Goal: Use online tool/utility: Use online tool/utility

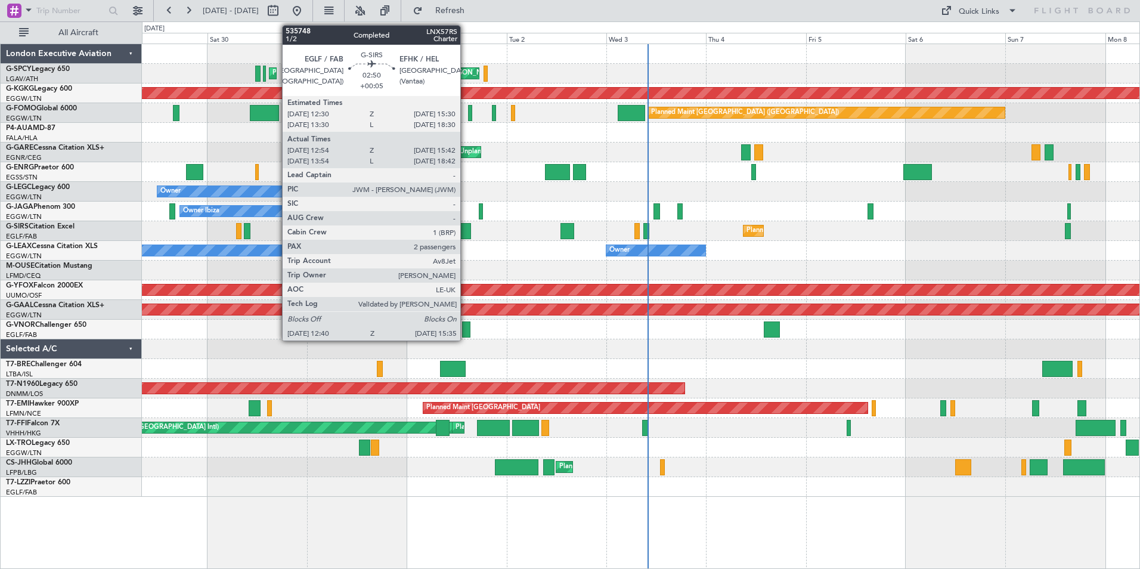
click at [466, 225] on div at bounding box center [465, 231] width 13 height 16
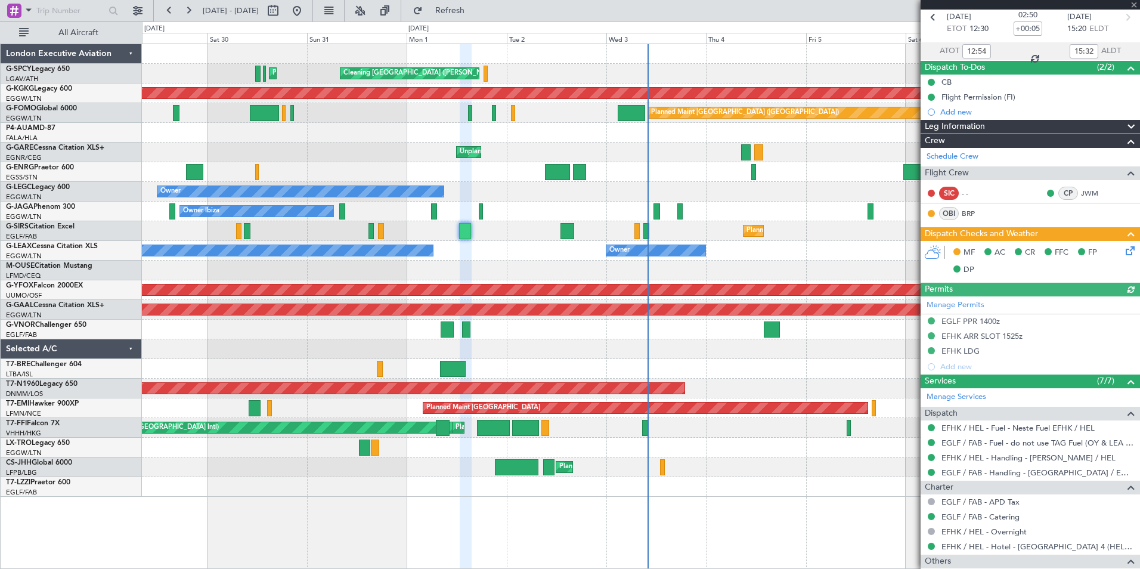
scroll to position [187, 0]
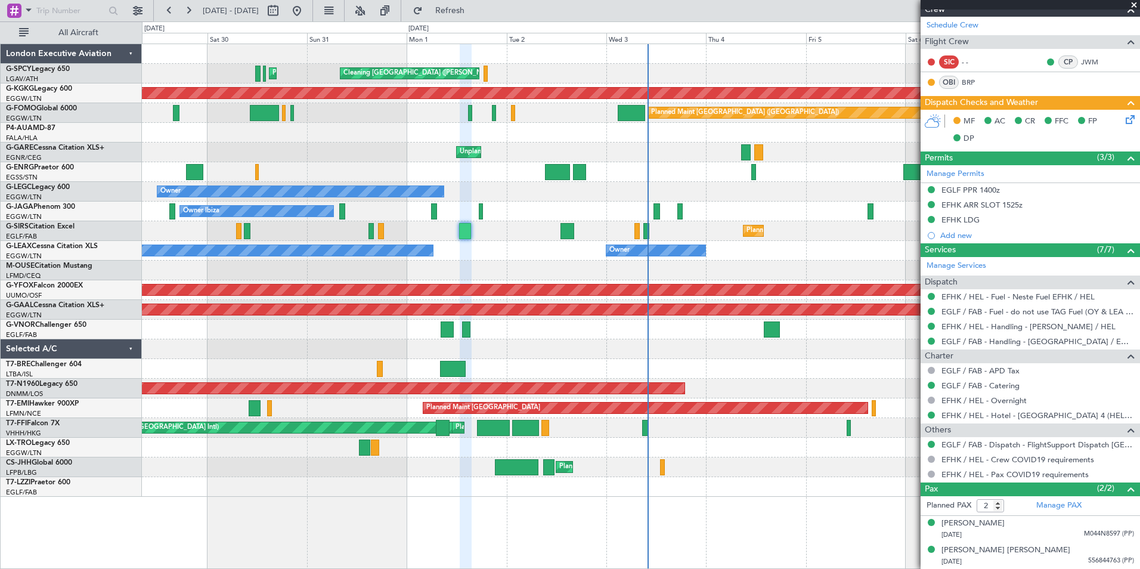
click at [1133, 5] on span at bounding box center [1134, 5] width 12 height 11
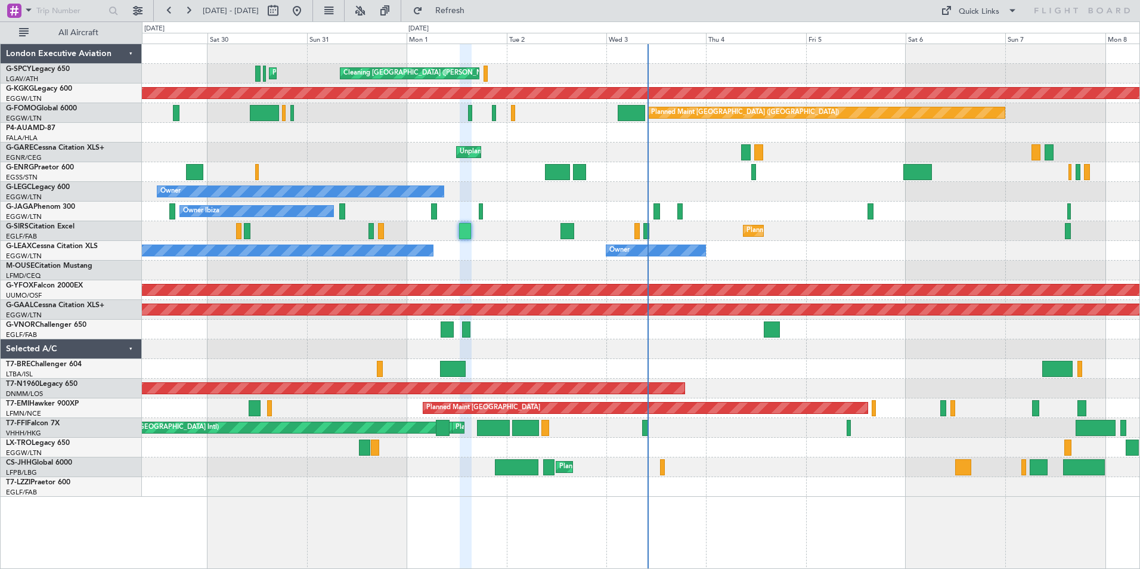
type input "0"
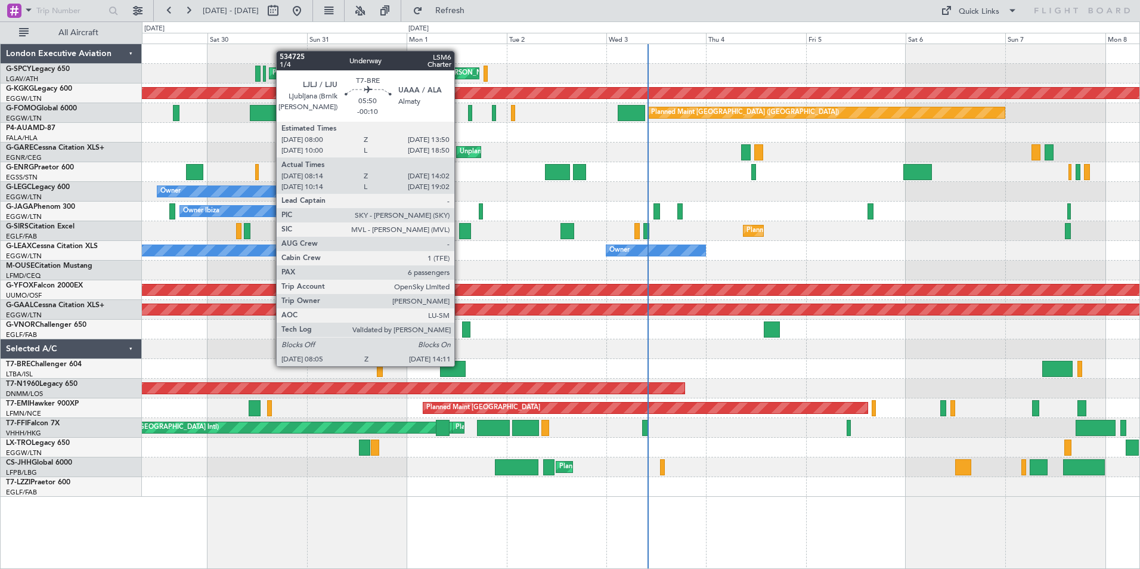
click at [460, 365] on div at bounding box center [453, 369] width 26 height 16
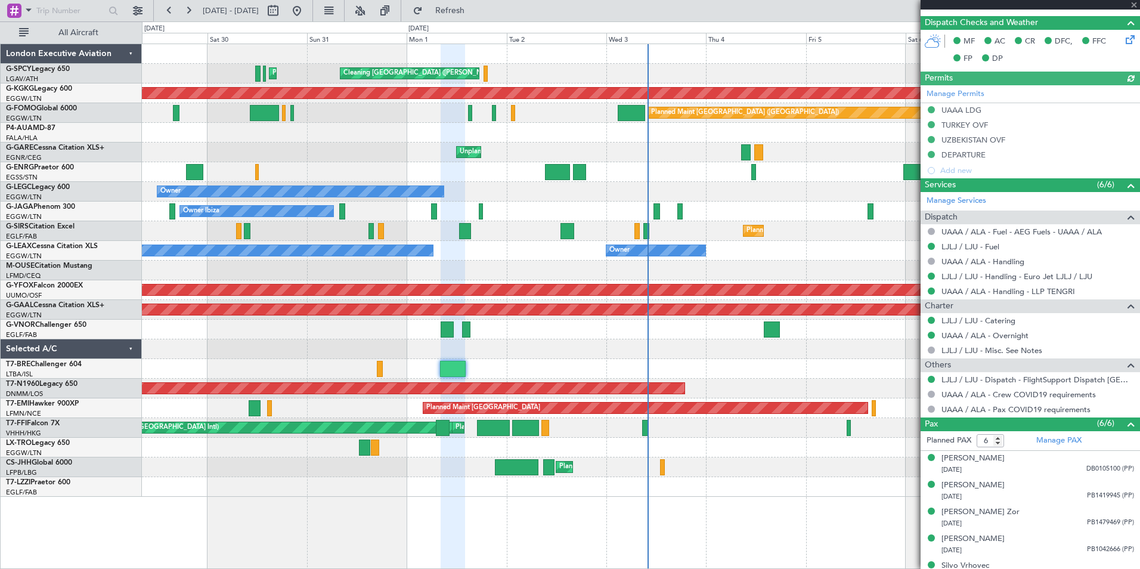
scroll to position [324, 0]
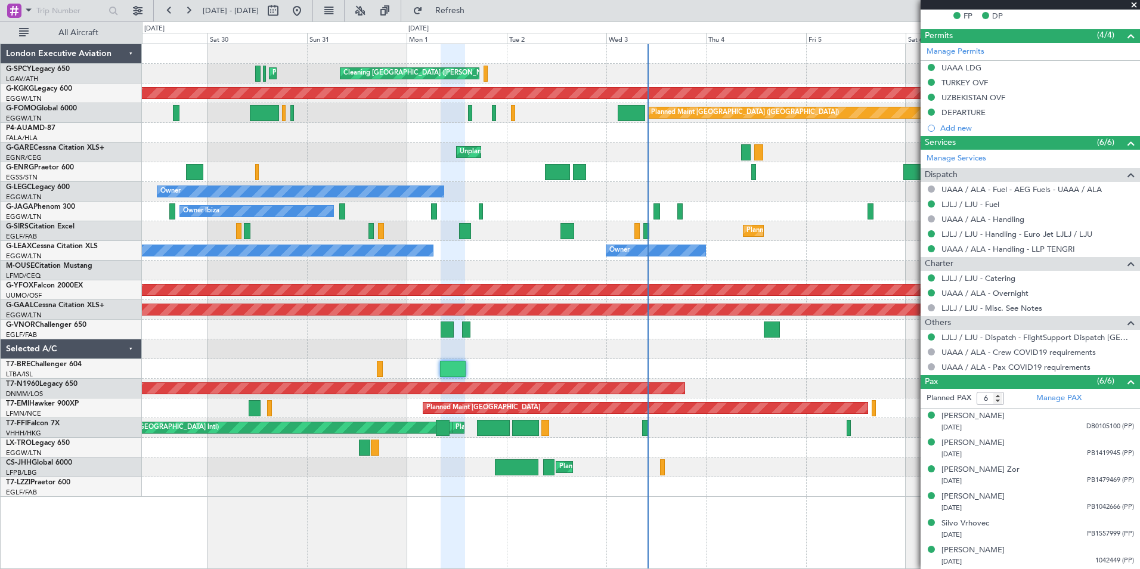
click at [1133, 4] on span at bounding box center [1134, 5] width 12 height 11
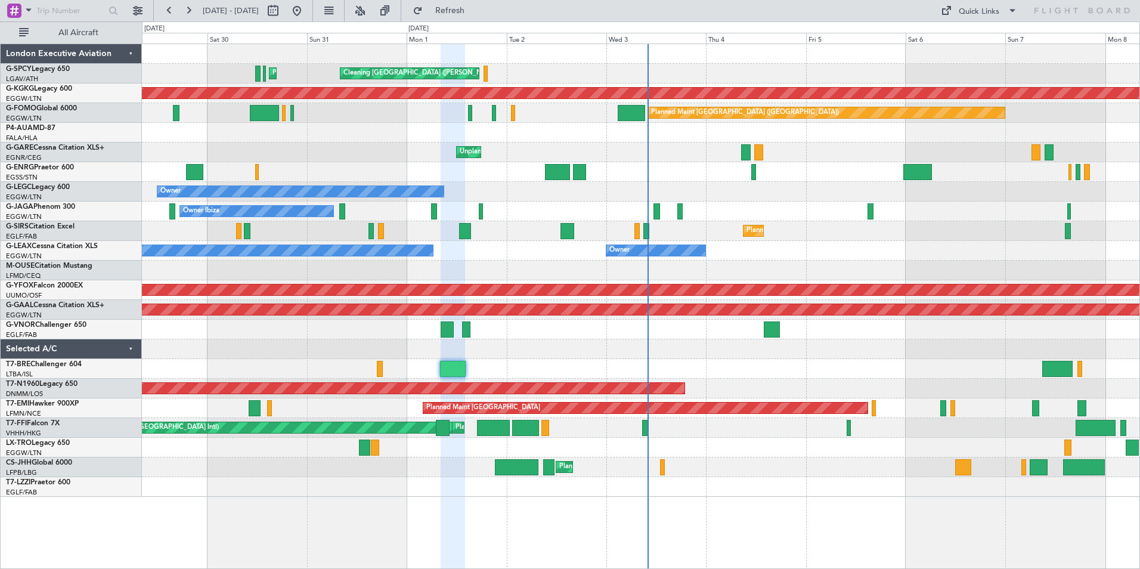
type input "0"
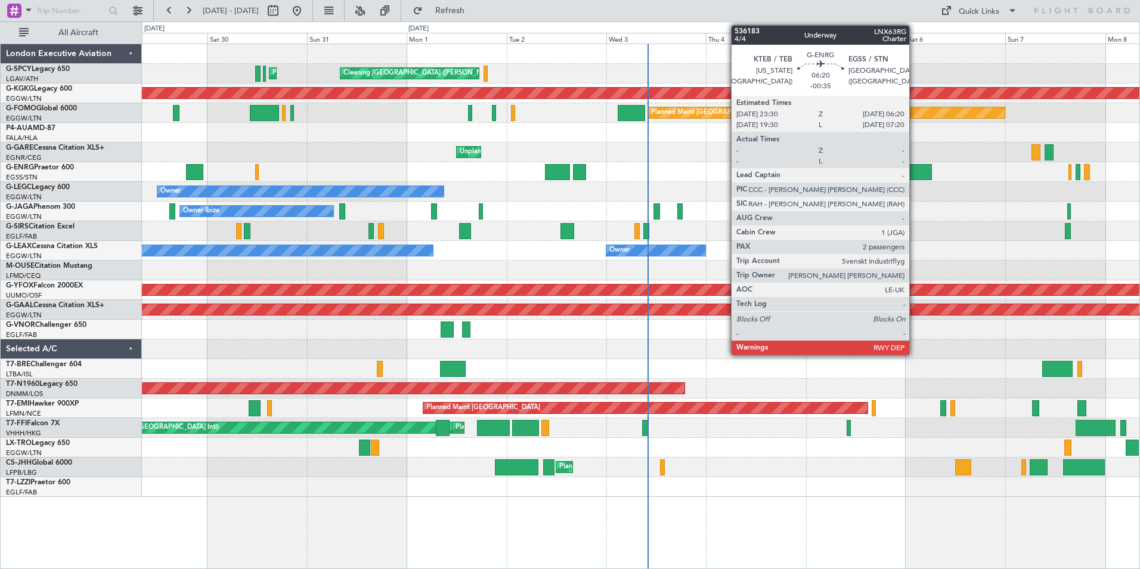
click at [915, 166] on div at bounding box center [918, 172] width 29 height 16
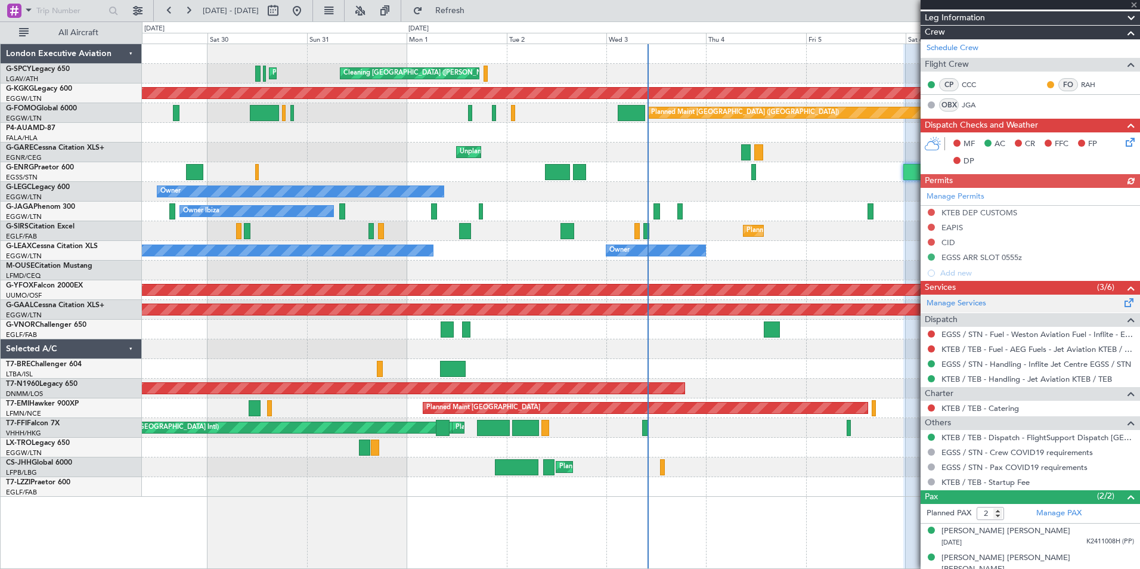
scroll to position [202, 0]
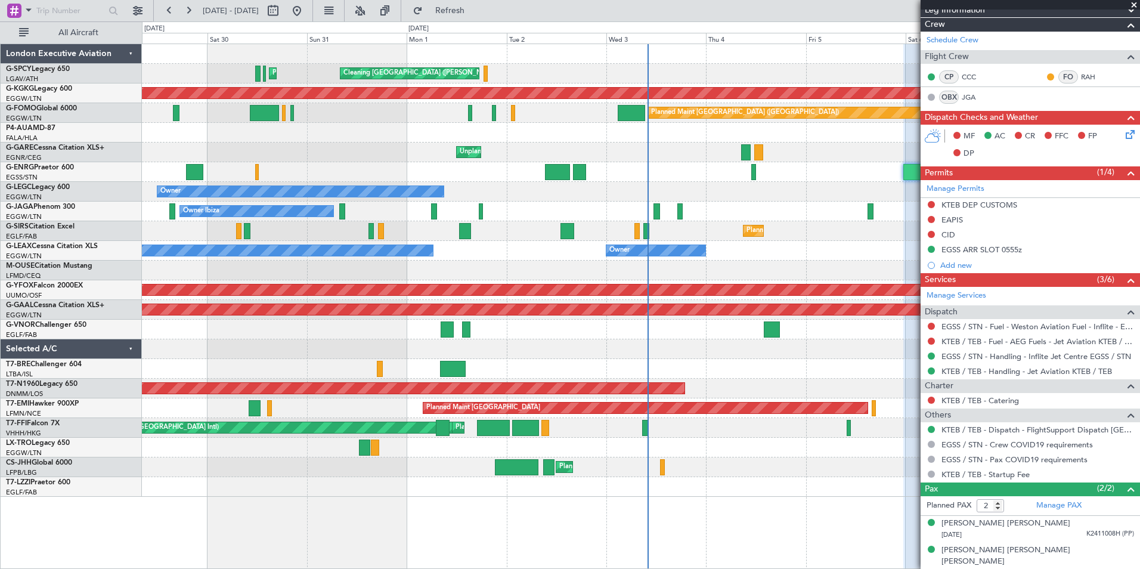
click at [1134, 8] on span at bounding box center [1134, 5] width 12 height 11
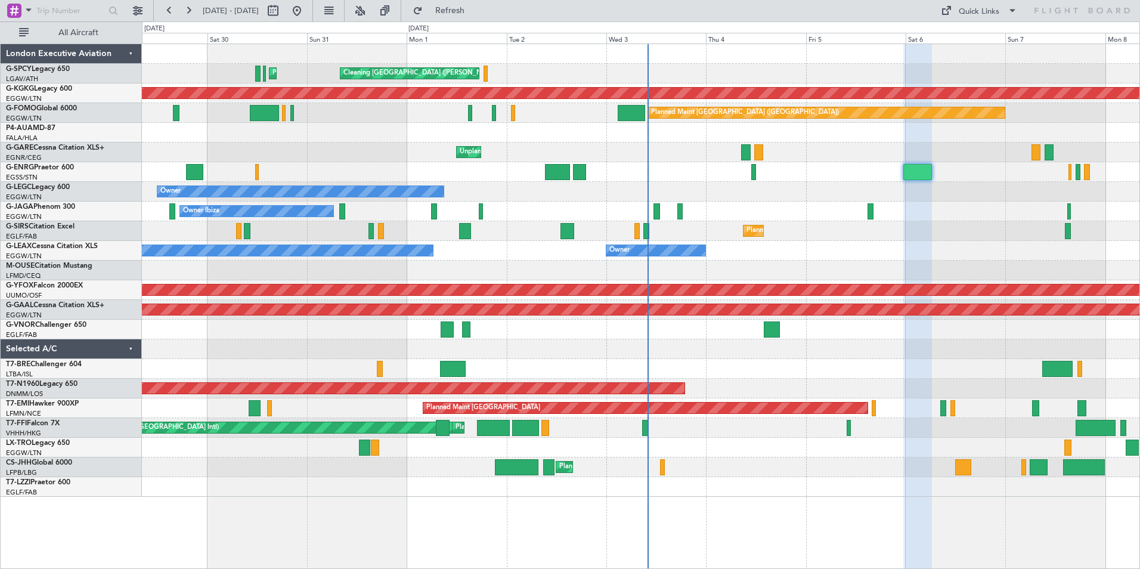
type input "0"
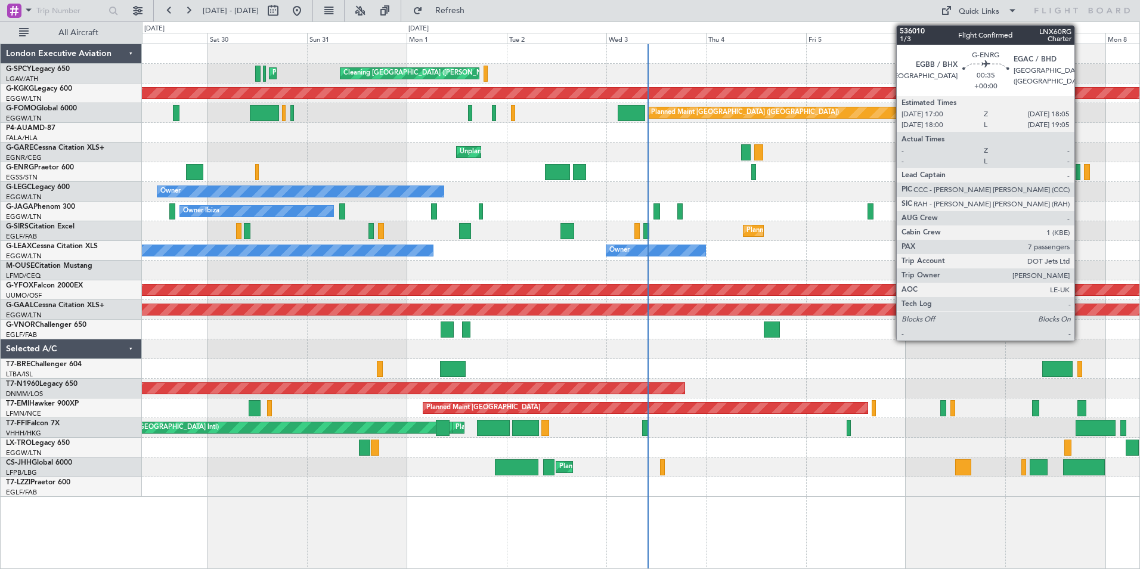
click at [1080, 169] on div at bounding box center [1078, 172] width 5 height 16
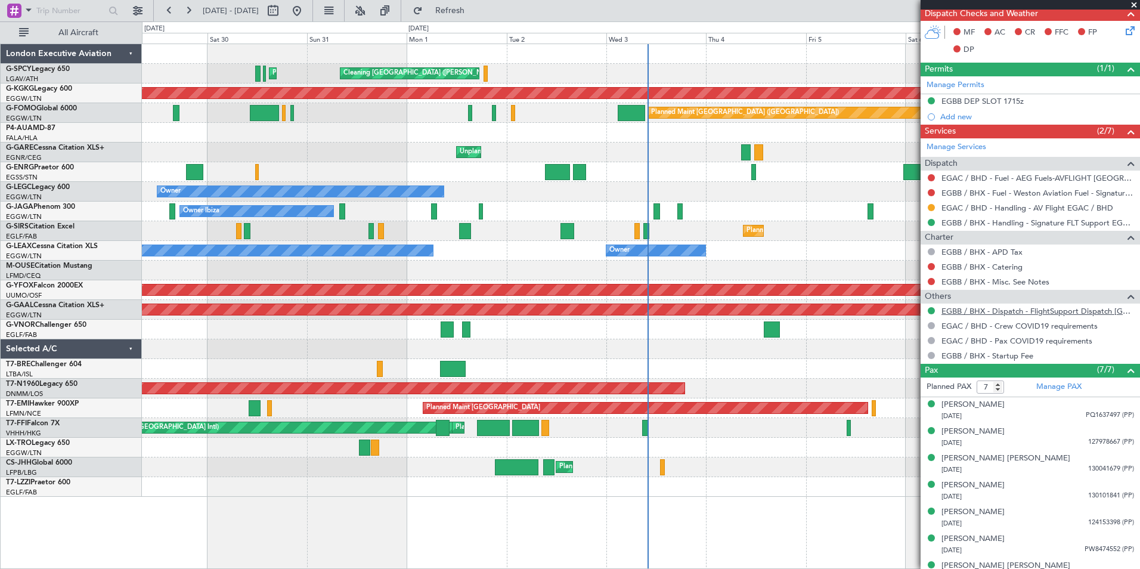
scroll to position [292, 0]
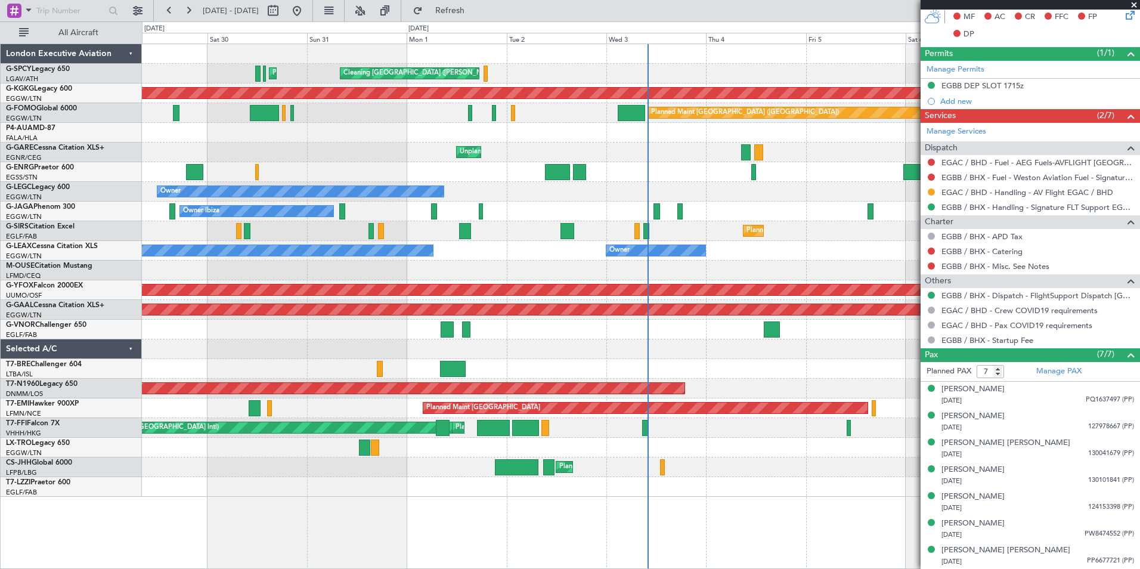
click at [1137, 4] on span at bounding box center [1134, 5] width 12 height 11
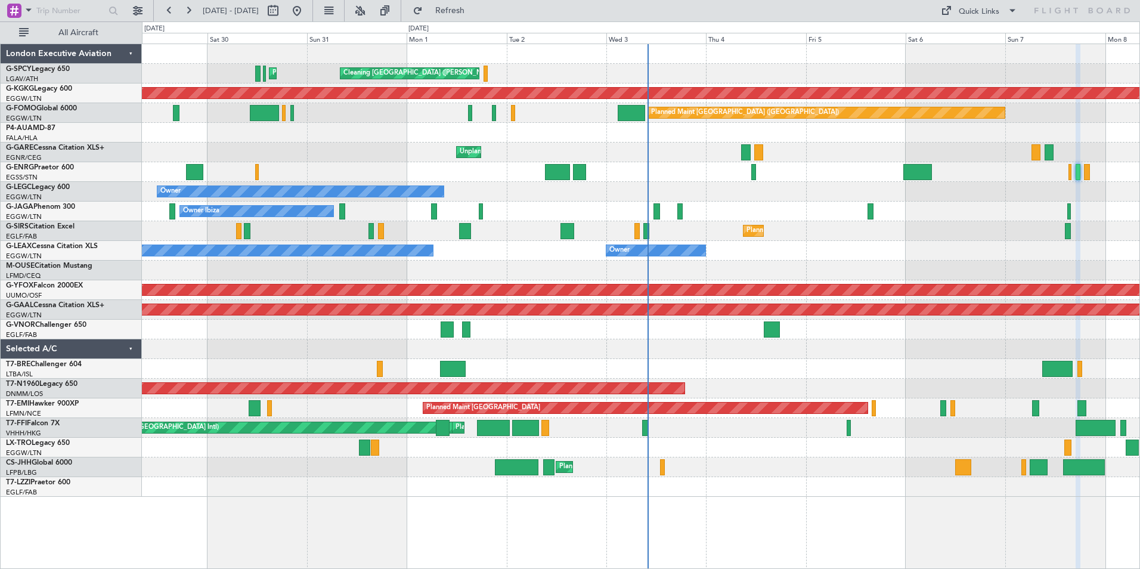
type input "0"
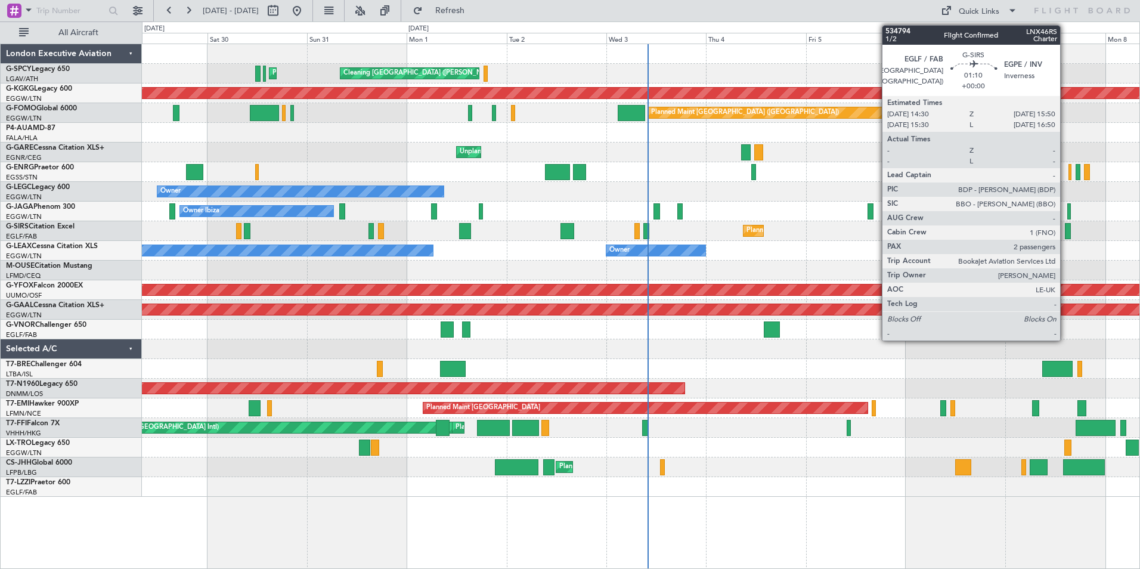
click at [1066, 234] on div at bounding box center [1068, 231] width 6 height 16
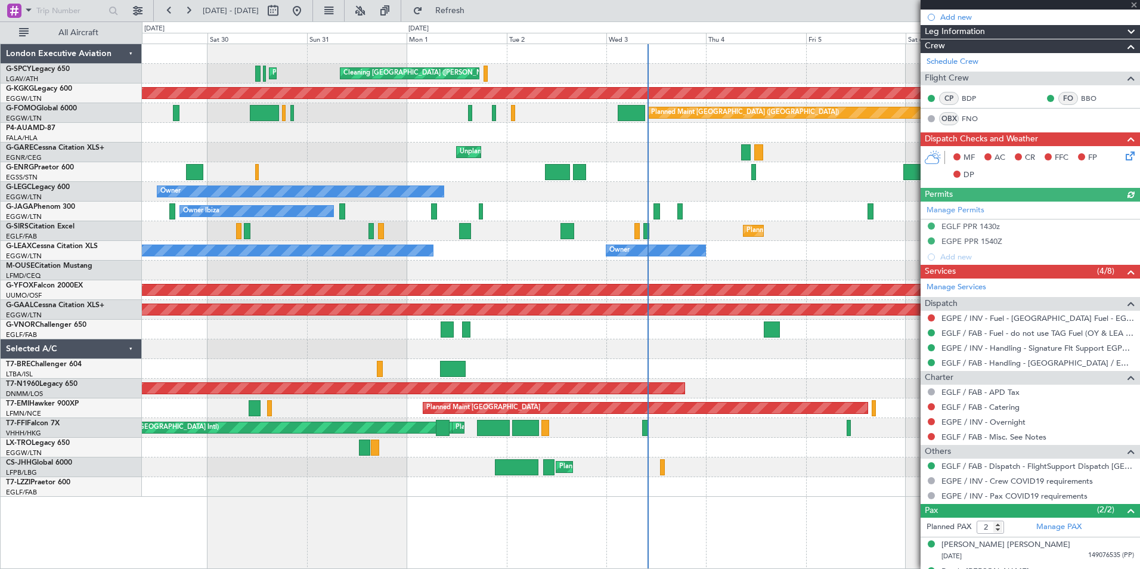
scroll to position [172, 0]
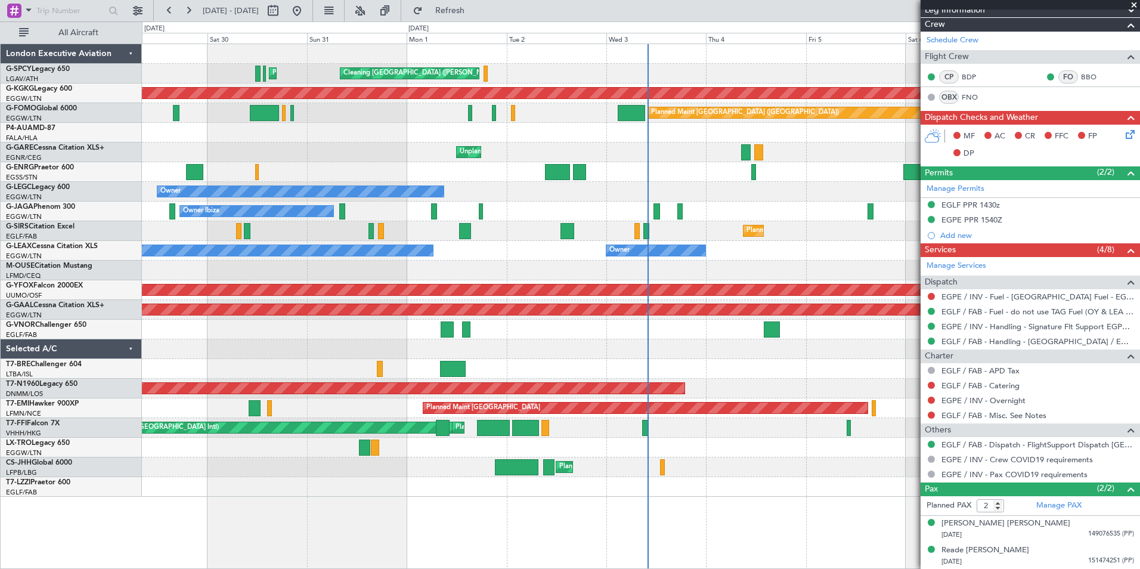
click at [1135, 4] on span at bounding box center [1134, 5] width 12 height 11
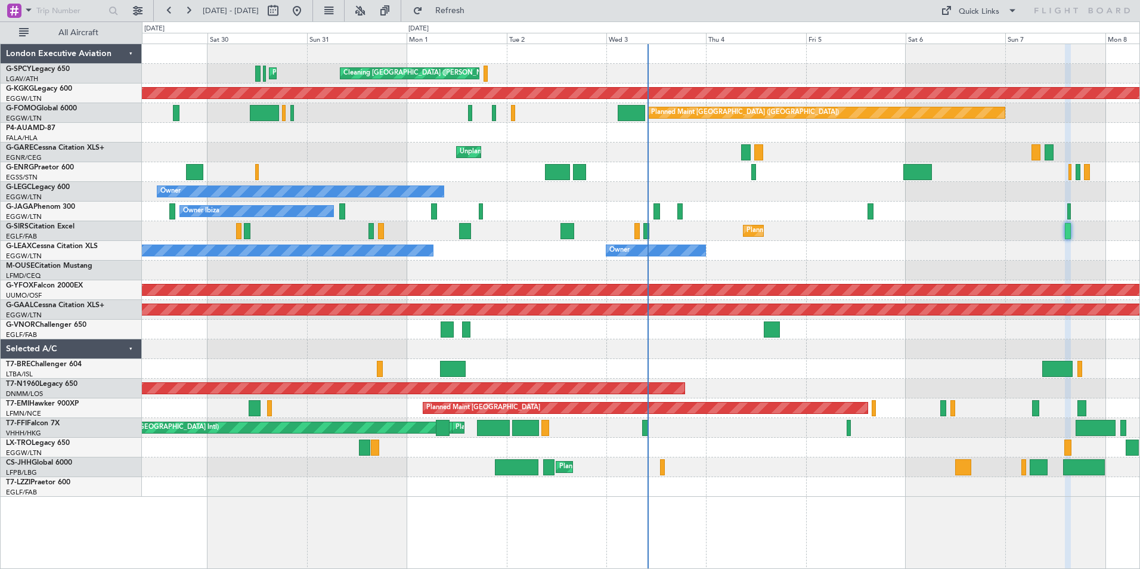
type input "0"
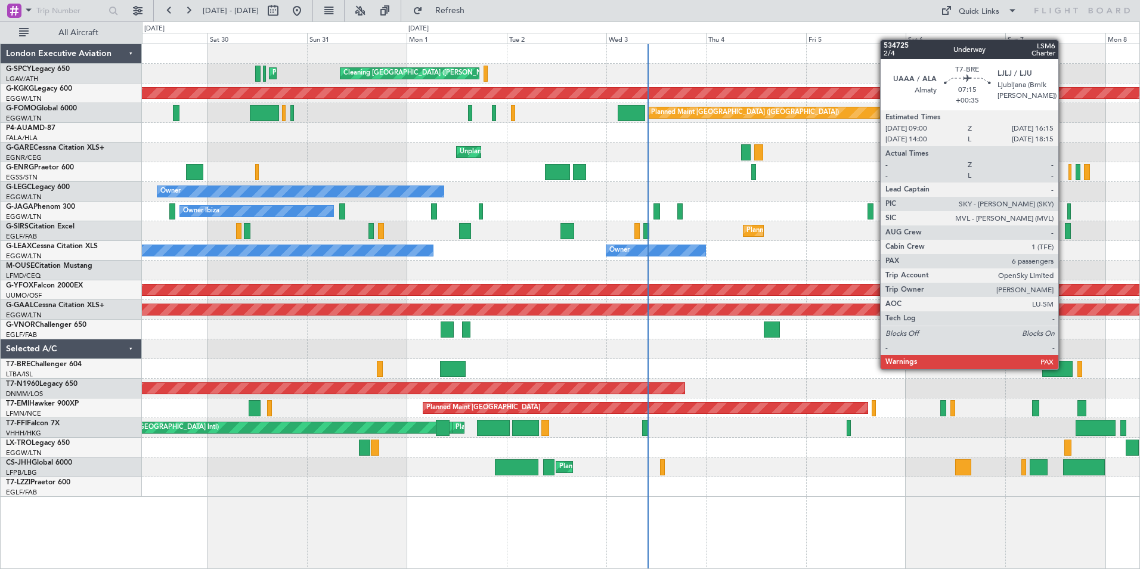
click at [1064, 368] on div at bounding box center [1058, 369] width 30 height 16
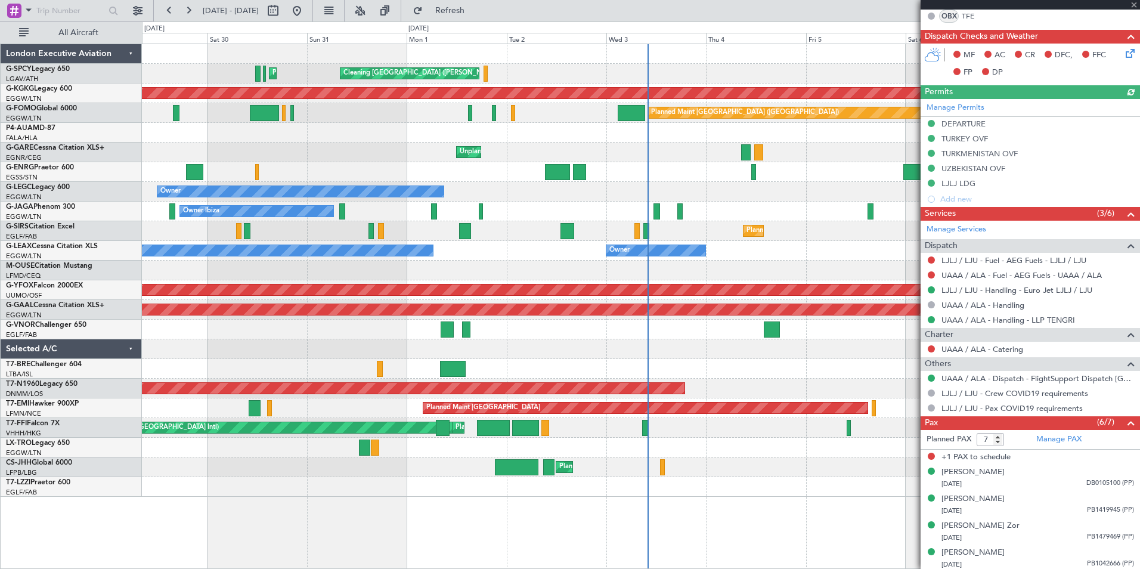
scroll to position [295, 0]
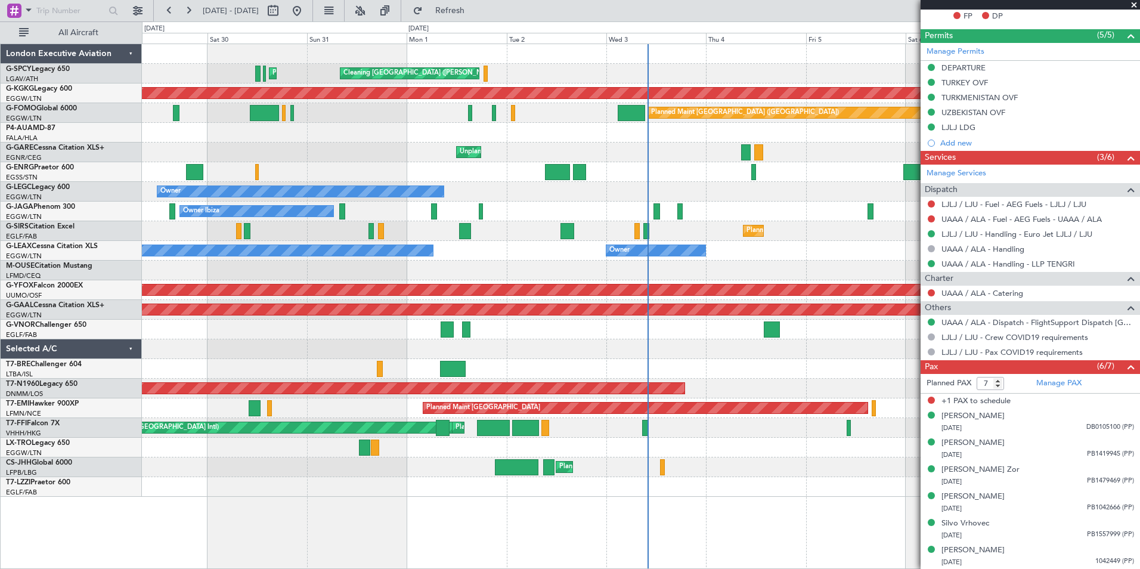
click at [1134, 1] on span at bounding box center [1134, 5] width 12 height 11
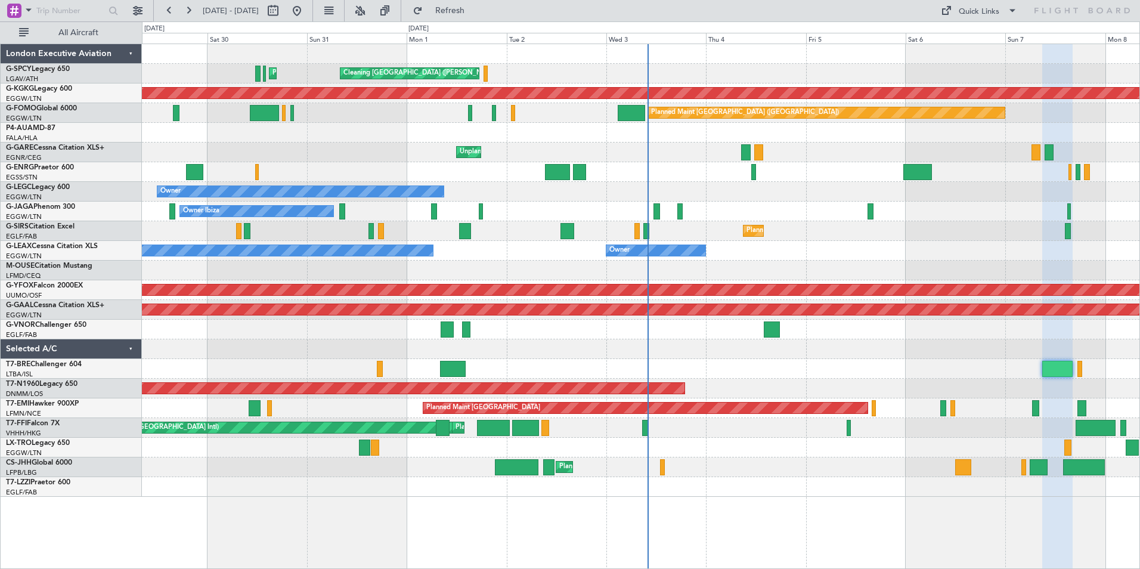
type input "0"
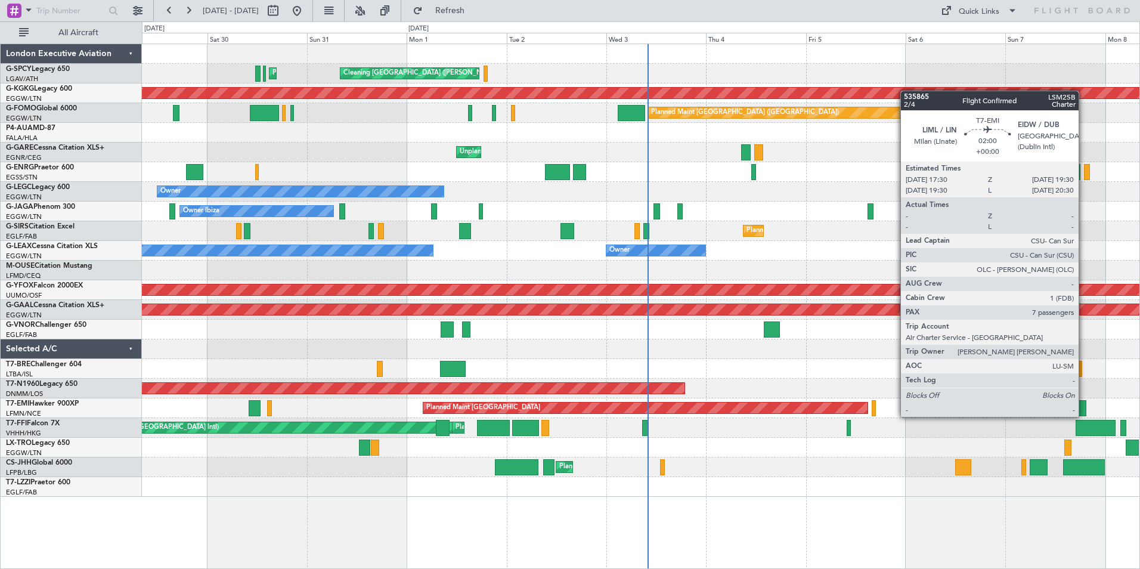
click at [1084, 405] on div at bounding box center [1082, 408] width 8 height 16
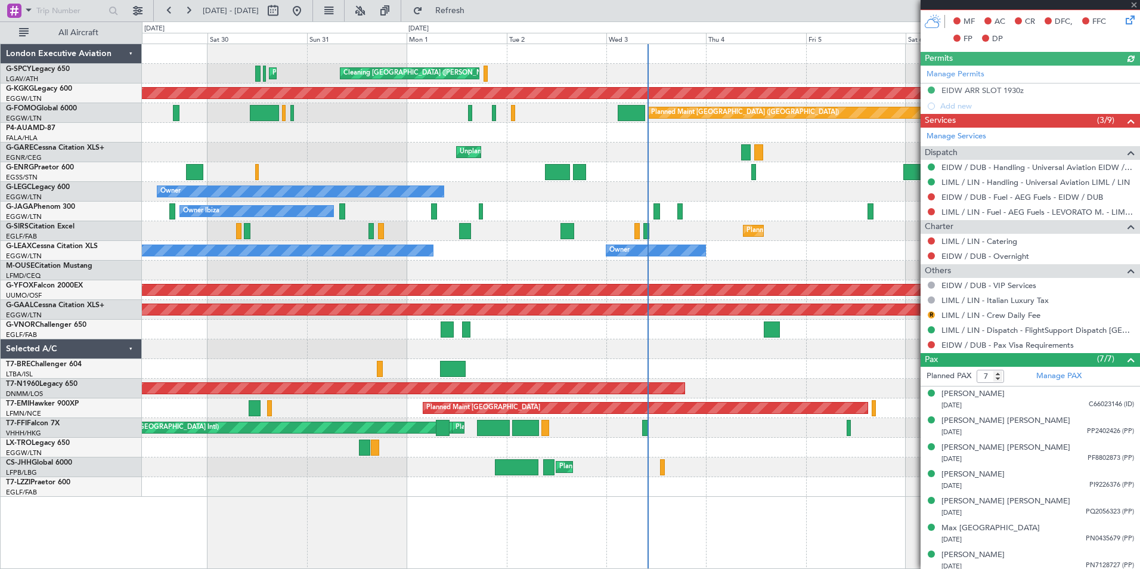
scroll to position [324, 0]
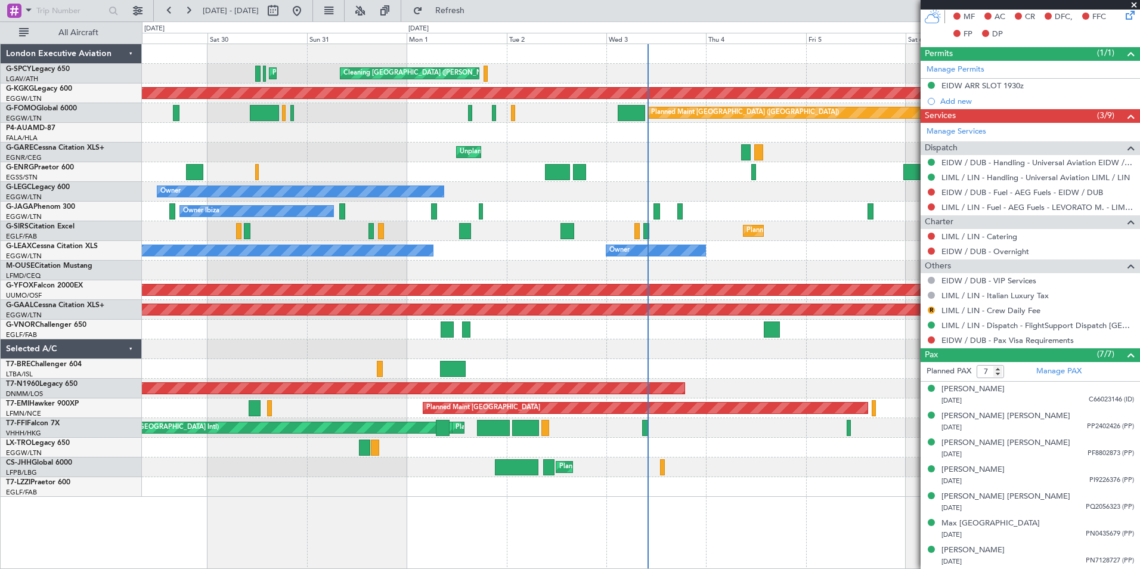
click at [1134, 4] on span at bounding box center [1134, 5] width 12 height 11
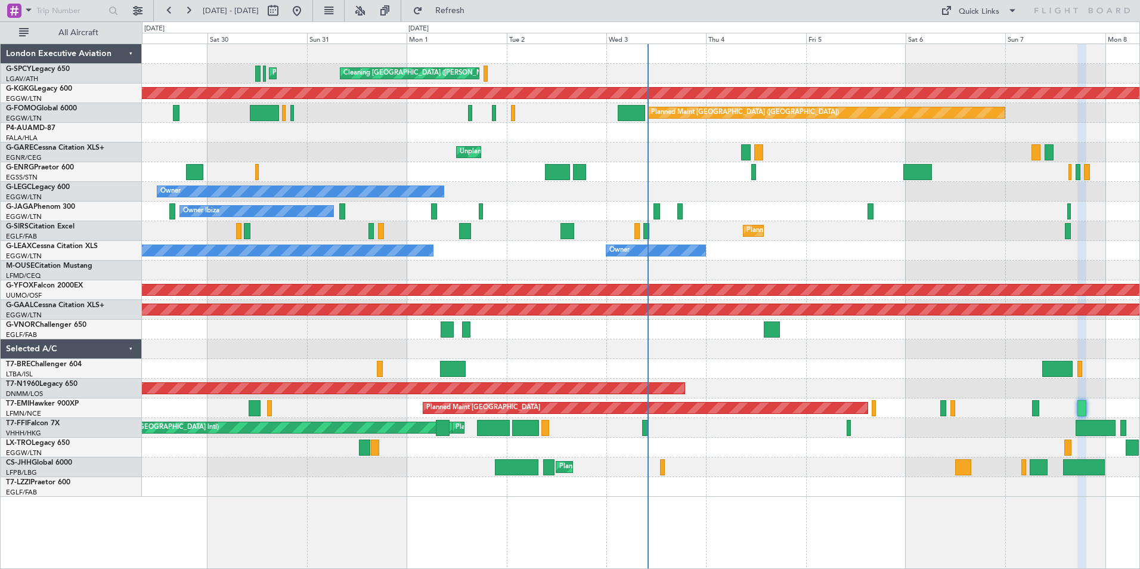
type input "0"
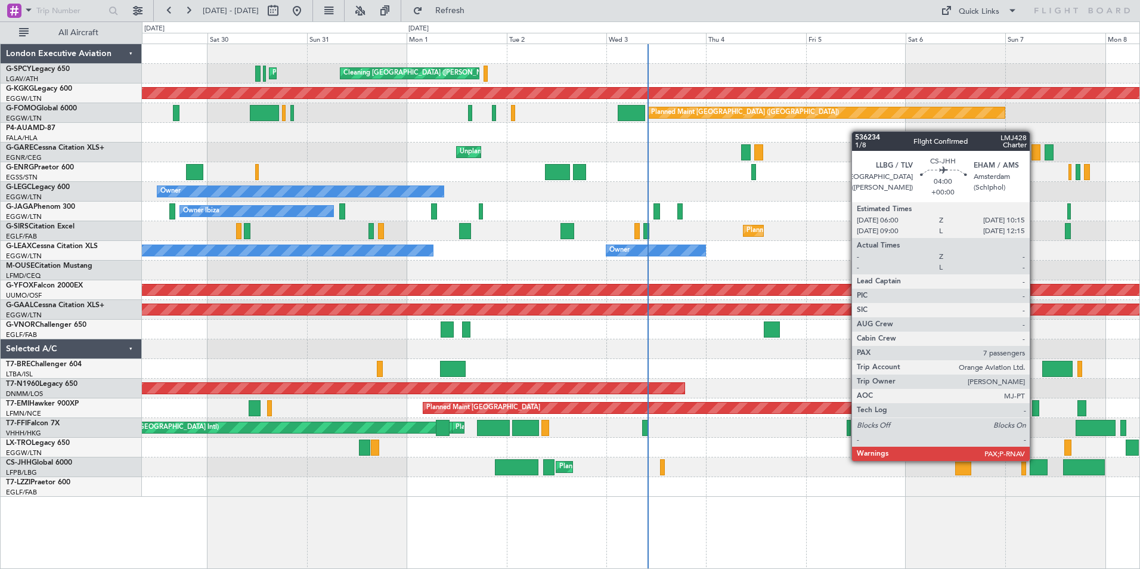
click at [1035, 460] on div at bounding box center [1039, 467] width 18 height 16
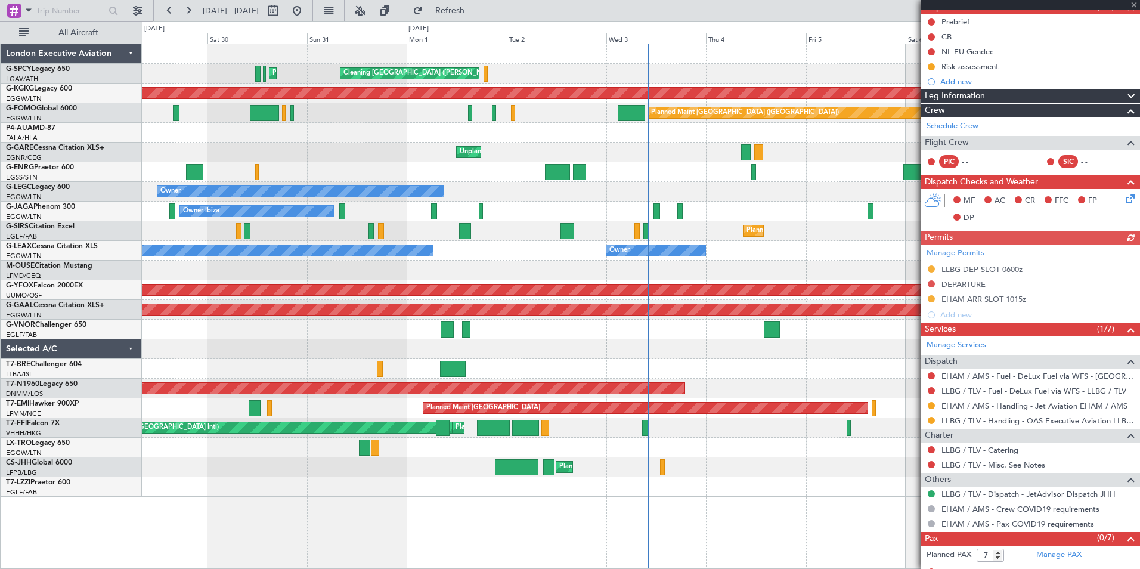
scroll to position [127, 0]
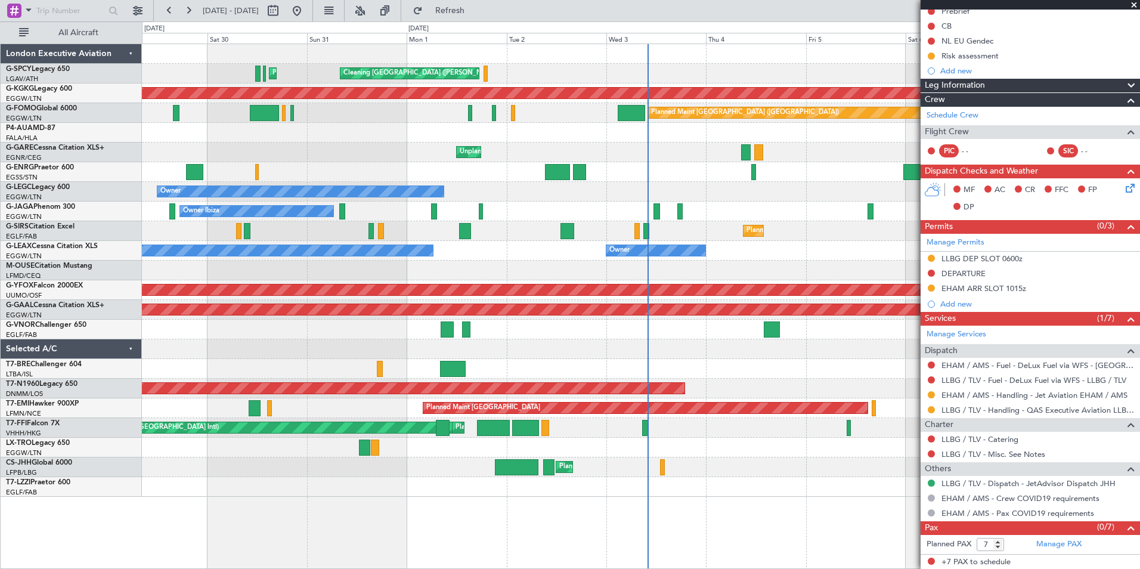
click at [1135, 4] on span at bounding box center [1134, 5] width 12 height 11
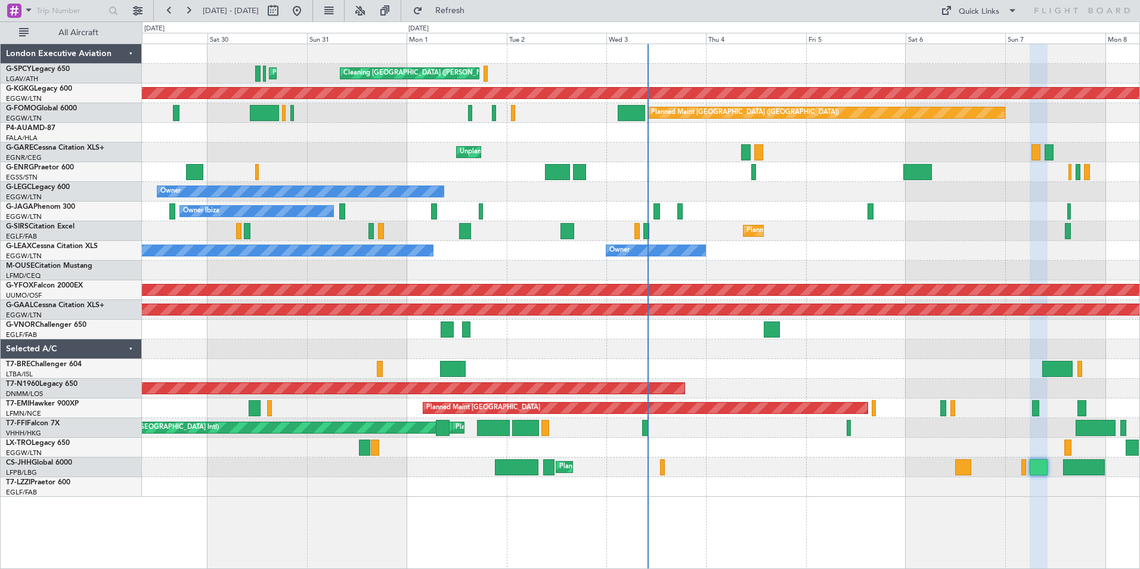
type input "0"
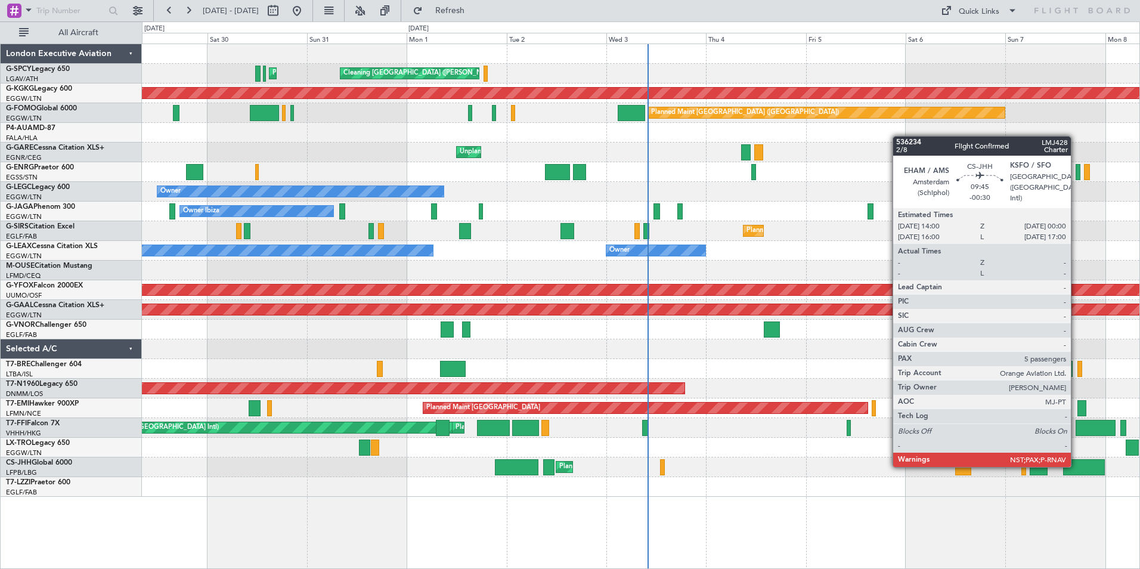
click at [1077, 466] on div at bounding box center [1084, 467] width 42 height 16
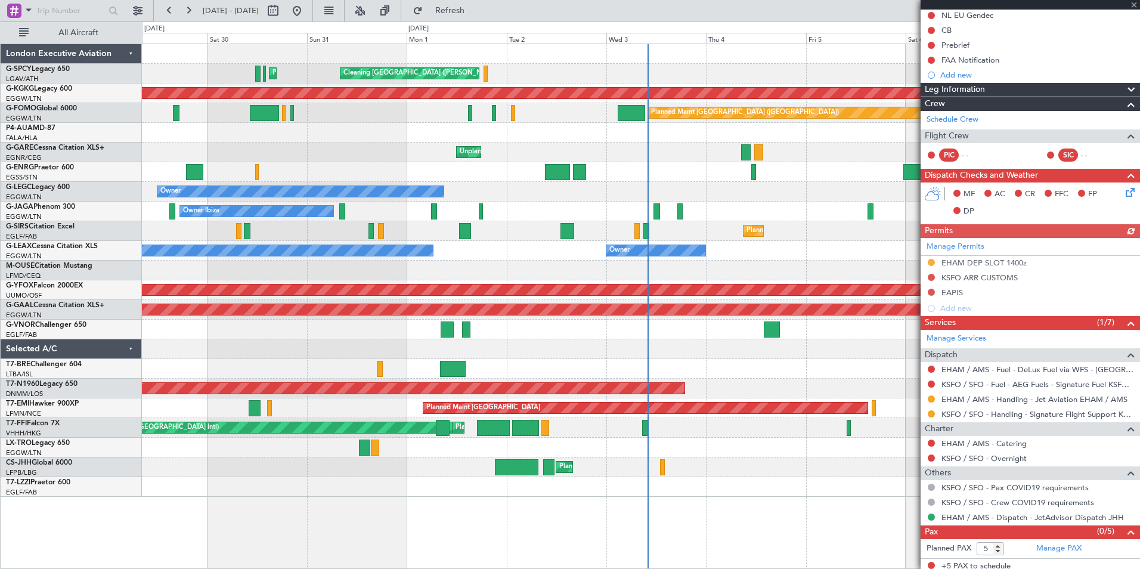
scroll to position [127, 0]
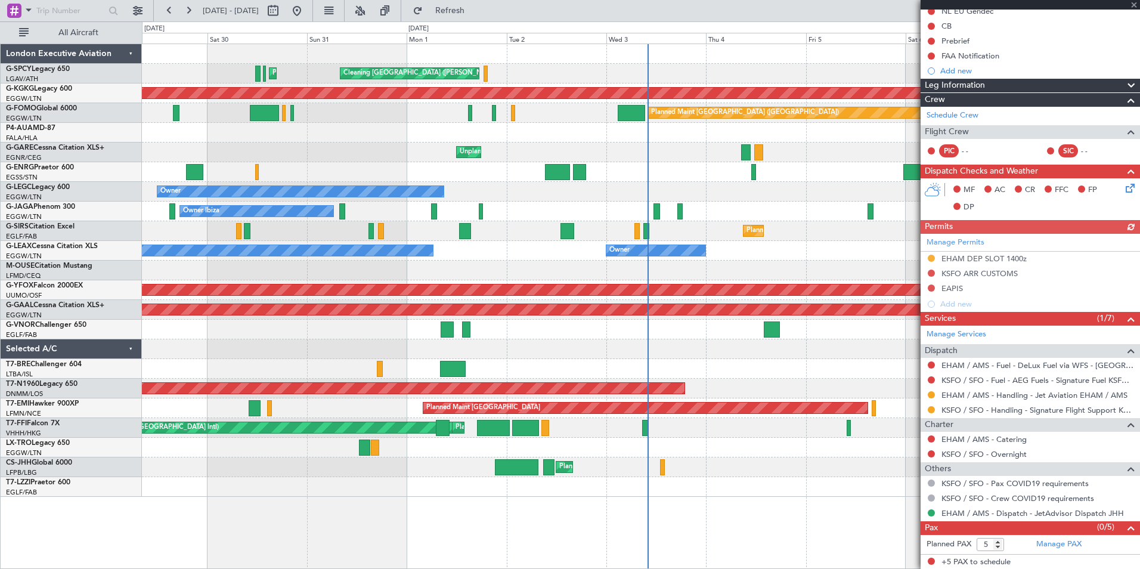
click at [1133, 9] on div at bounding box center [1030, 5] width 219 height 10
click at [1134, 4] on span at bounding box center [1134, 5] width 12 height 11
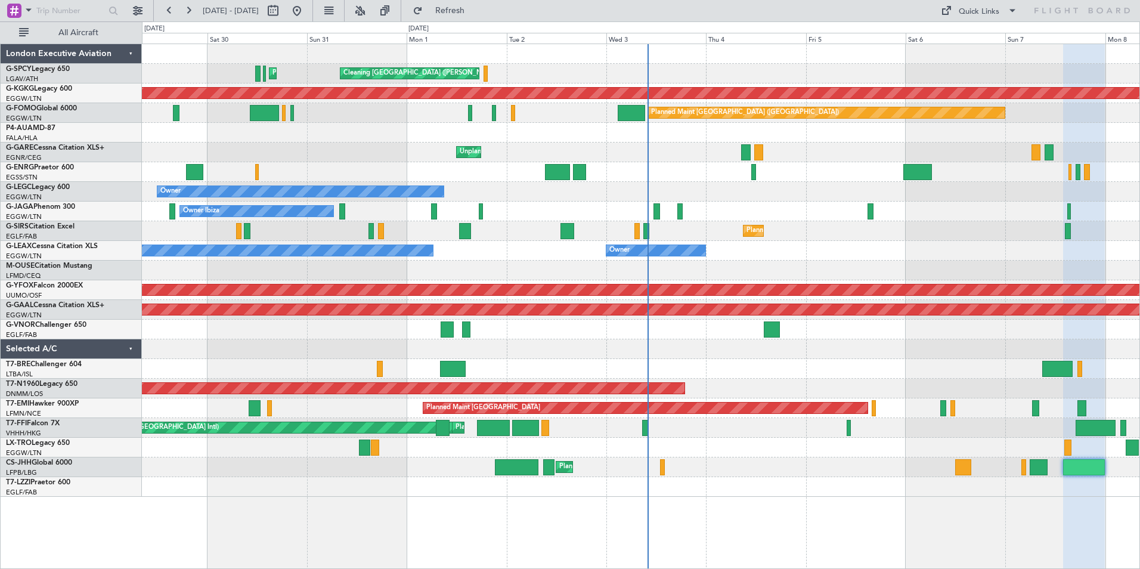
type input "0"
